Goal: Navigation & Orientation: Find specific page/section

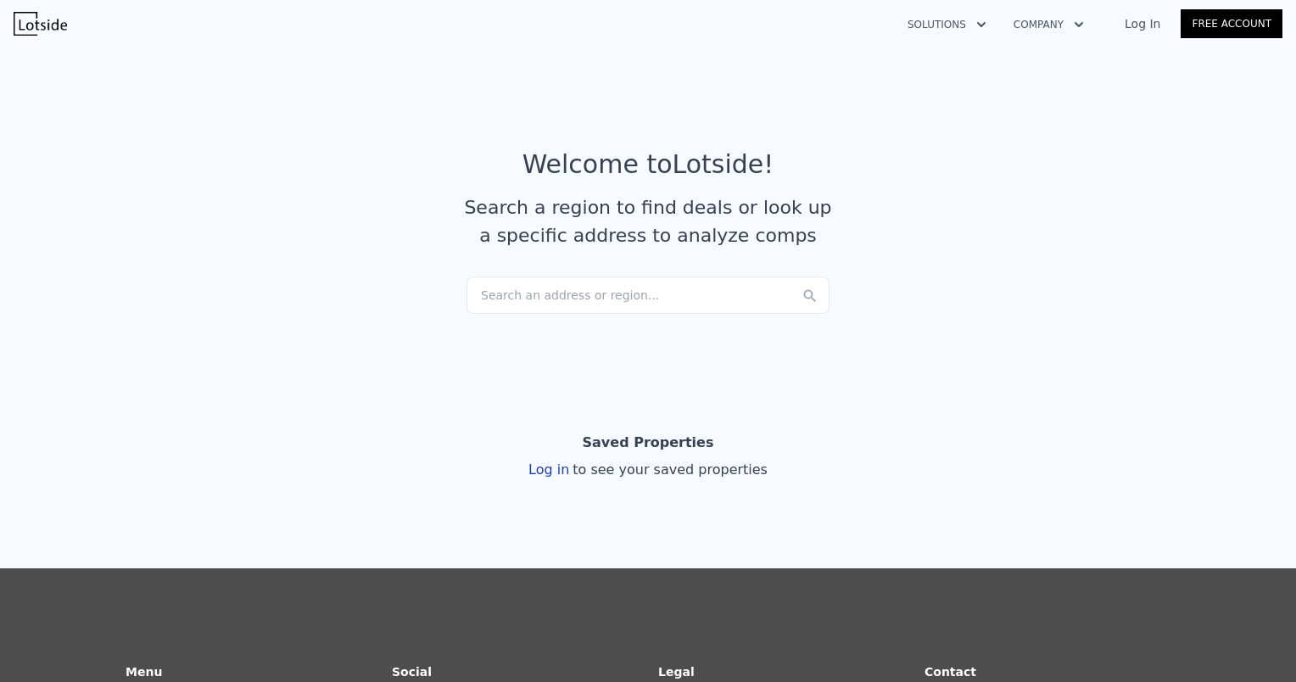
click at [508, 300] on div "Search an address or region..." at bounding box center [648, 295] width 363 height 37
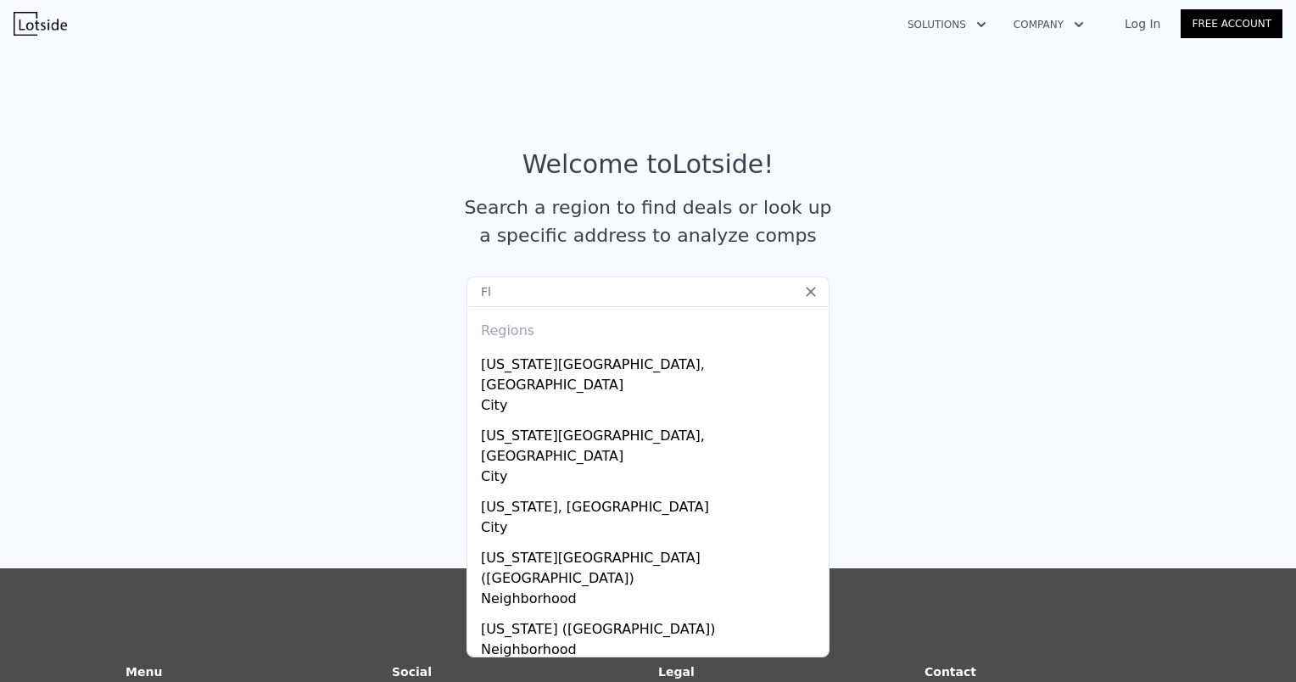
type input "F"
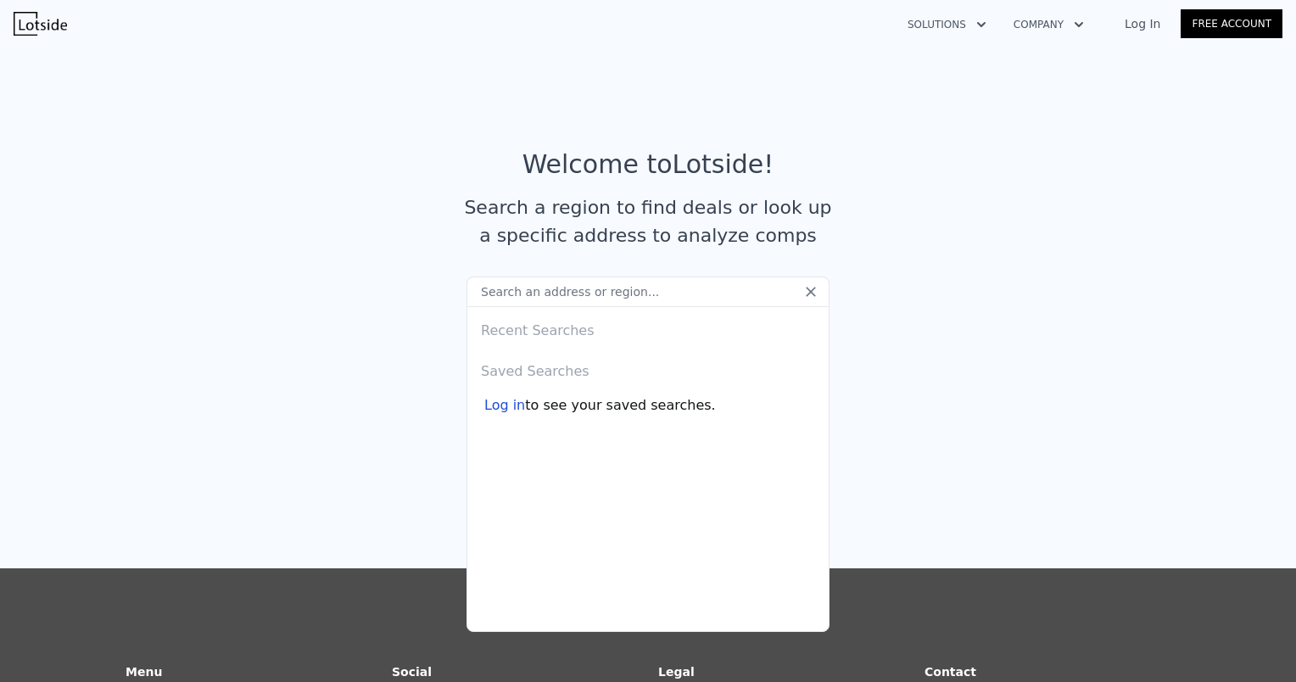
click at [489, 406] on div "Log in" at bounding box center [504, 405] width 41 height 20
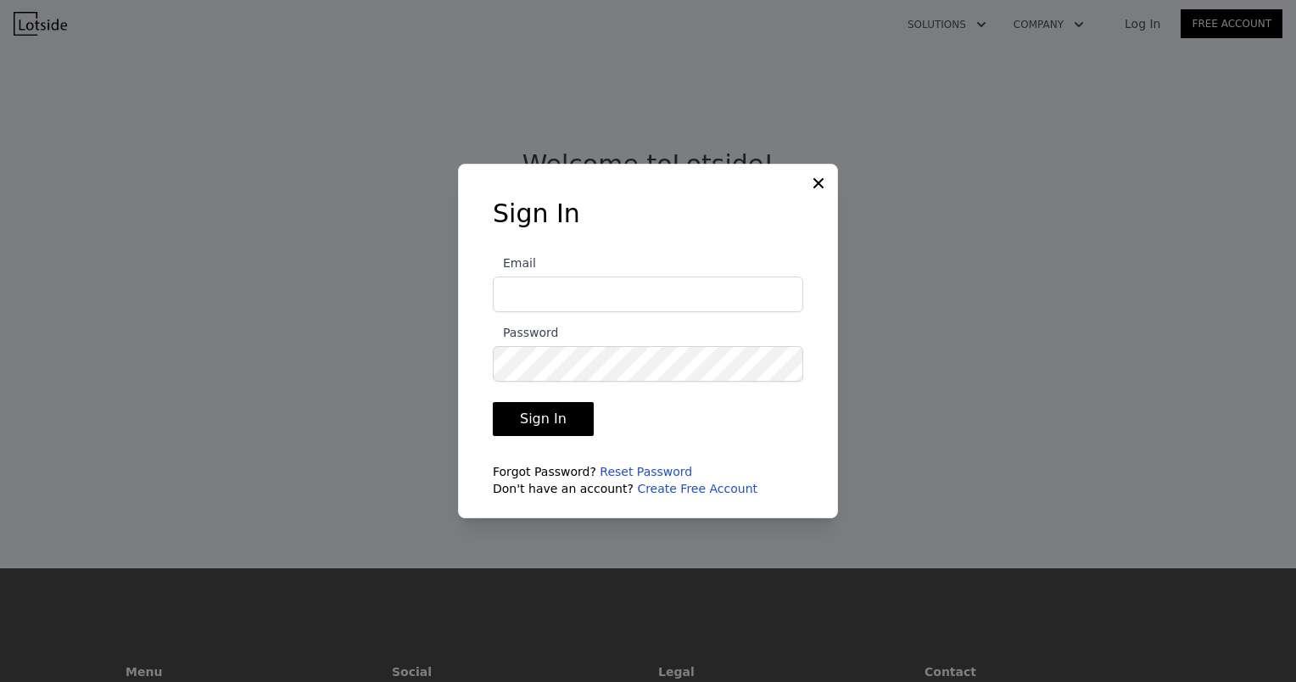
click at [529, 300] on input "Email" at bounding box center [648, 295] width 310 height 36
type input "[PERSON_NAME][EMAIL_ADDRESS][DOMAIN_NAME]"
click at [493, 402] on button "Sign In" at bounding box center [543, 419] width 101 height 34
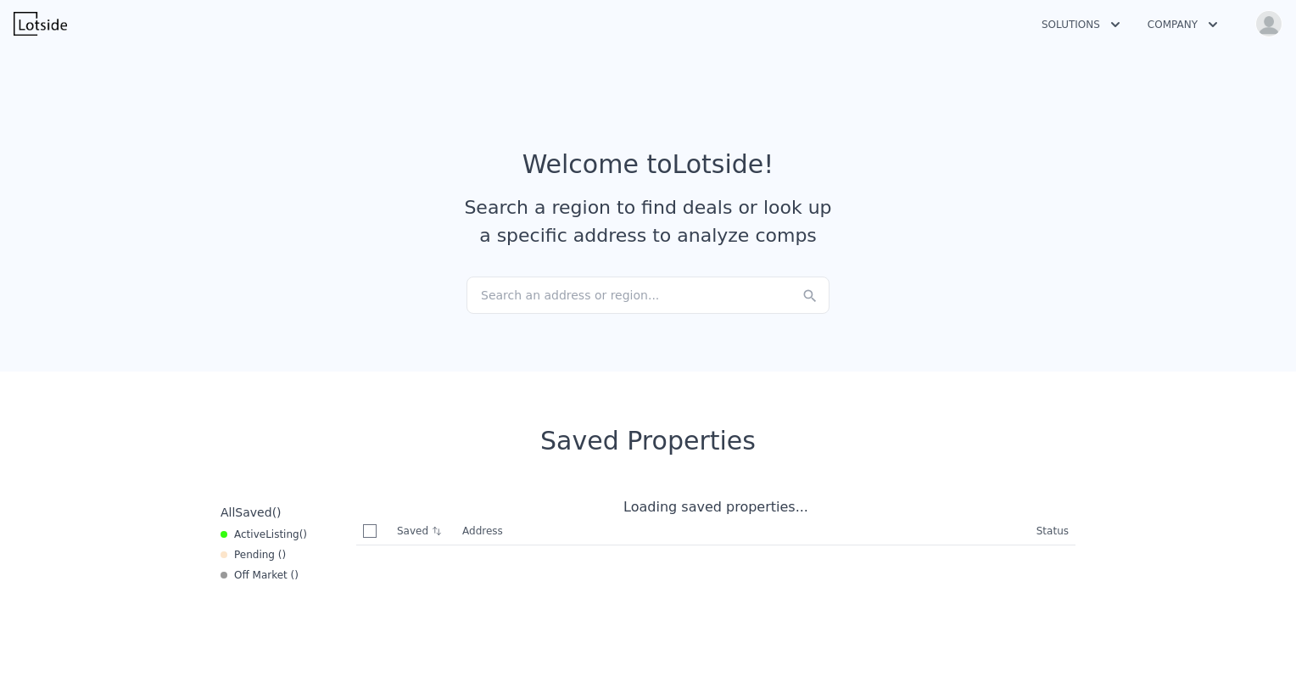
checkbox input "true"
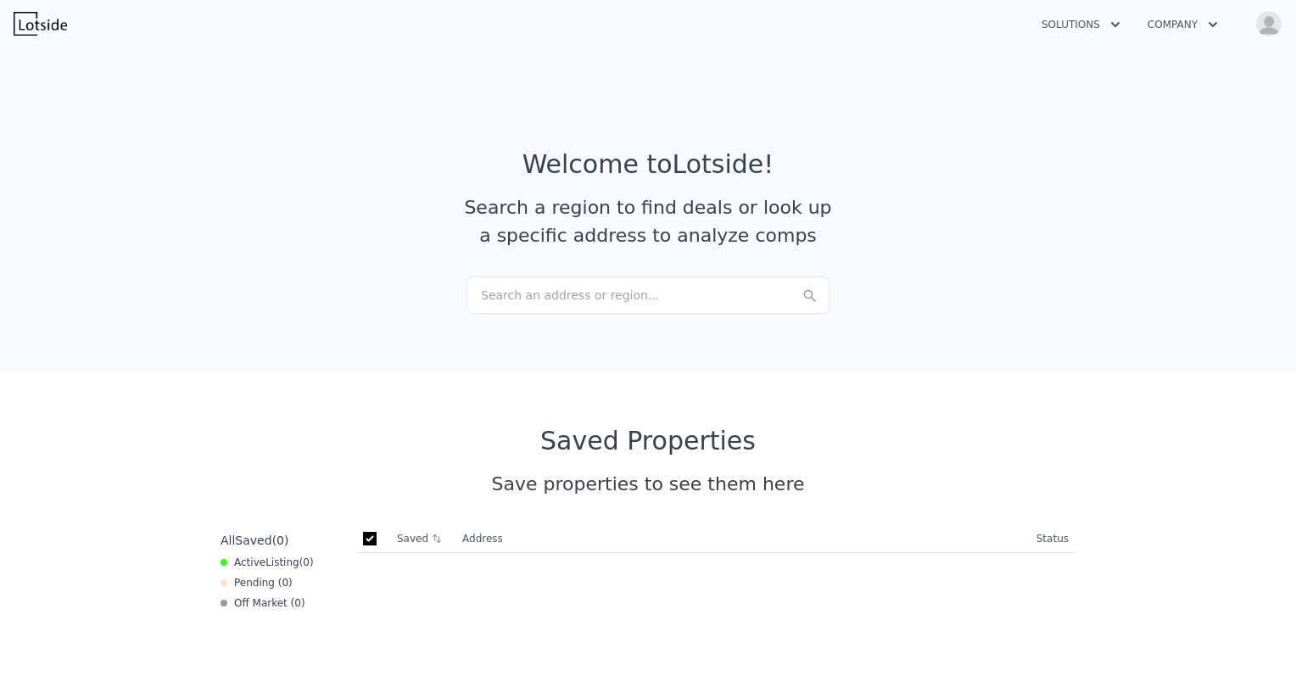
click at [1268, 27] on img "button" at bounding box center [1269, 23] width 27 height 27
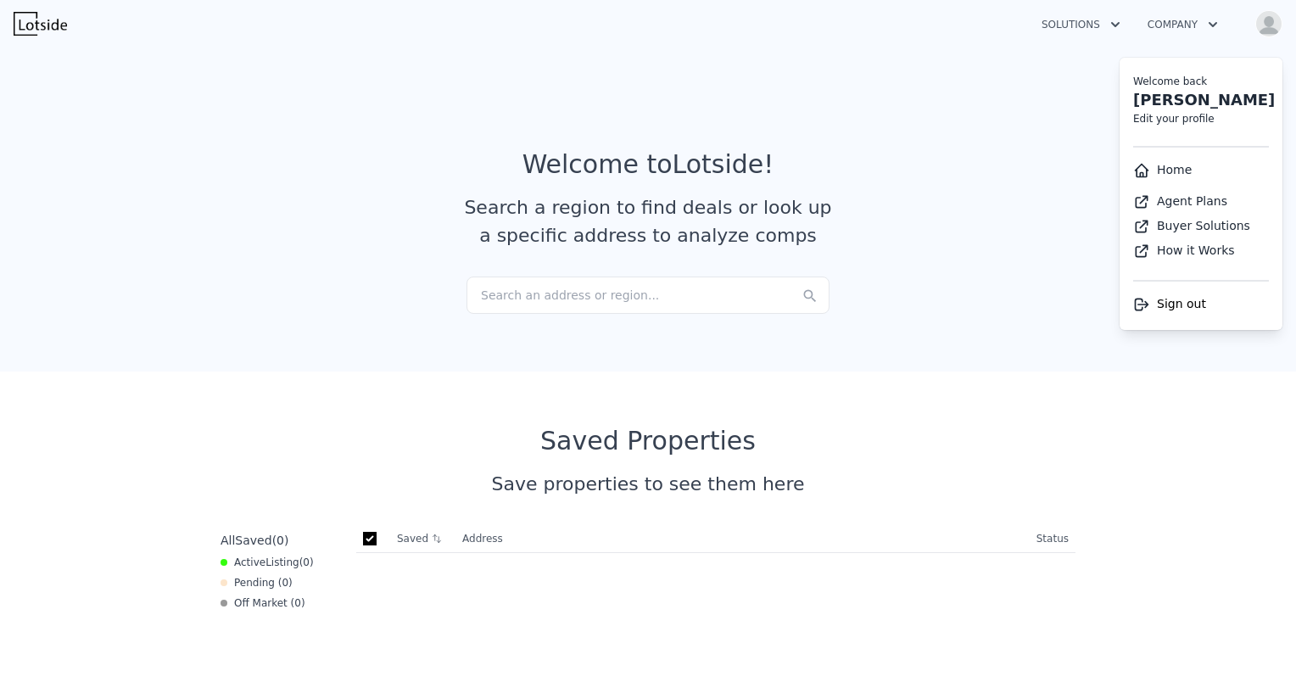
click at [1161, 166] on link "Home" at bounding box center [1162, 170] width 59 height 14
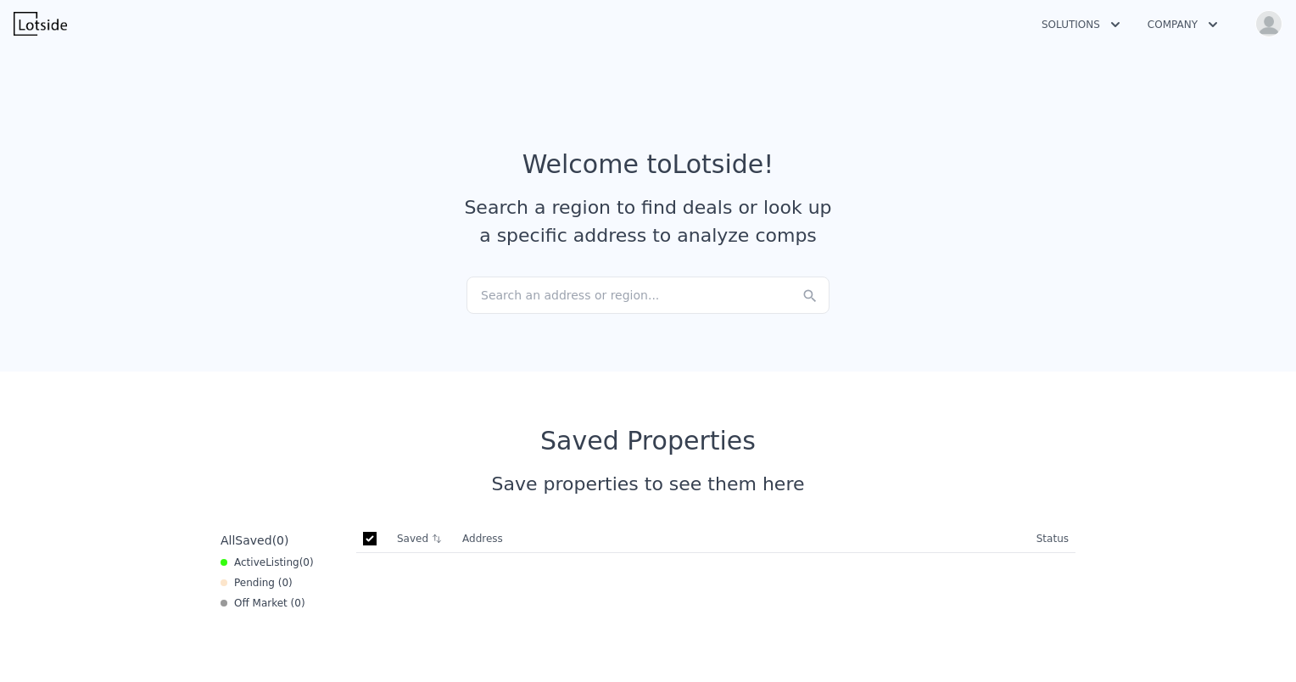
click at [1113, 20] on icon "button" at bounding box center [1115, 24] width 17 height 20
click at [1087, 105] on link "Buyer Solutions" at bounding box center [1123, 96] width 190 height 31
